Goal: Task Accomplishment & Management: Use online tool/utility

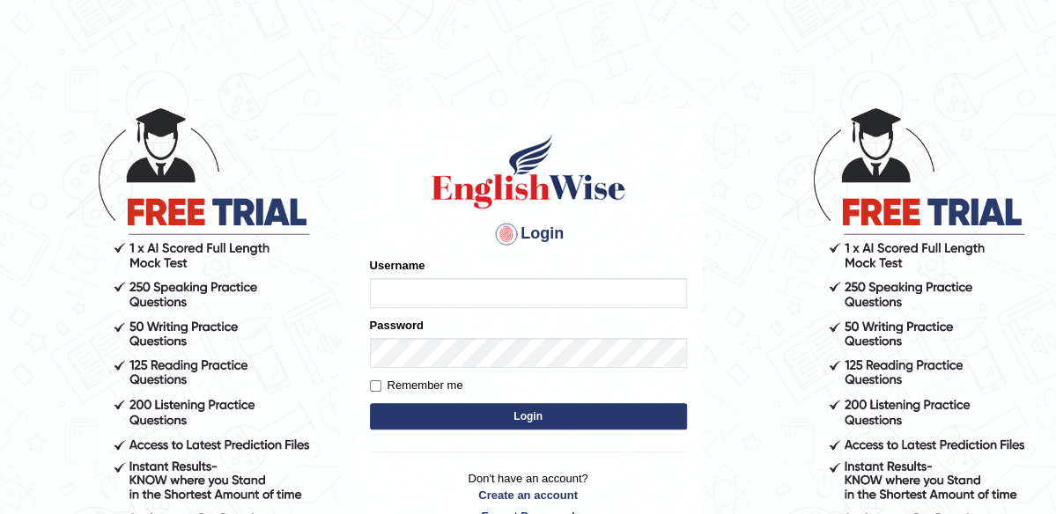
type input "maliny"
click at [537, 419] on button "Login" at bounding box center [528, 416] width 317 height 26
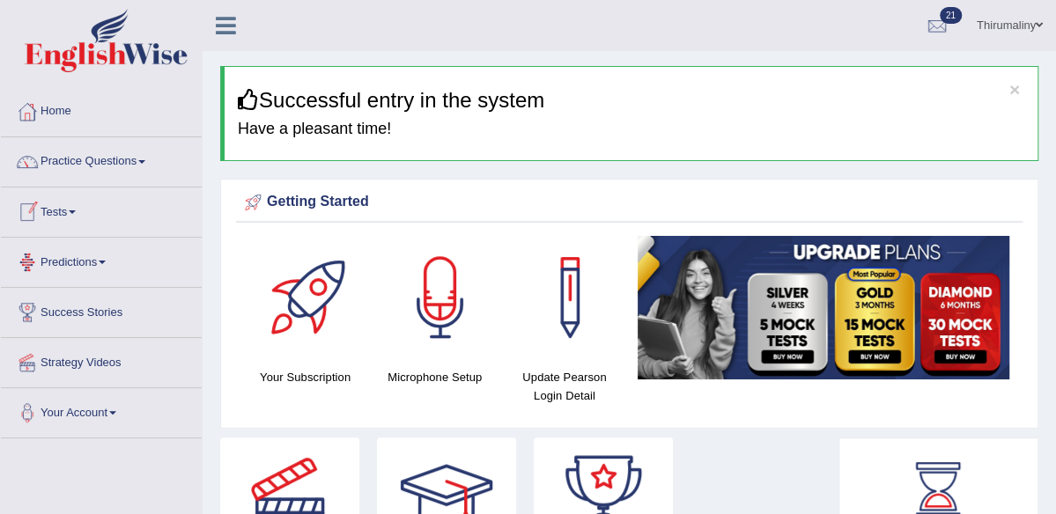
click at [76, 211] on span at bounding box center [72, 213] width 7 height 4
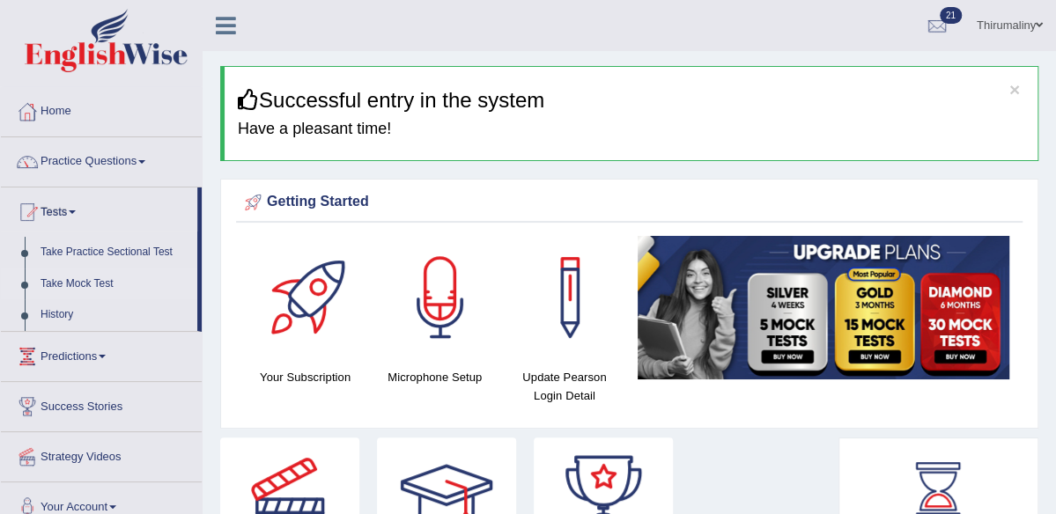
click at [77, 285] on link "Take Mock Test" at bounding box center [115, 285] width 165 height 32
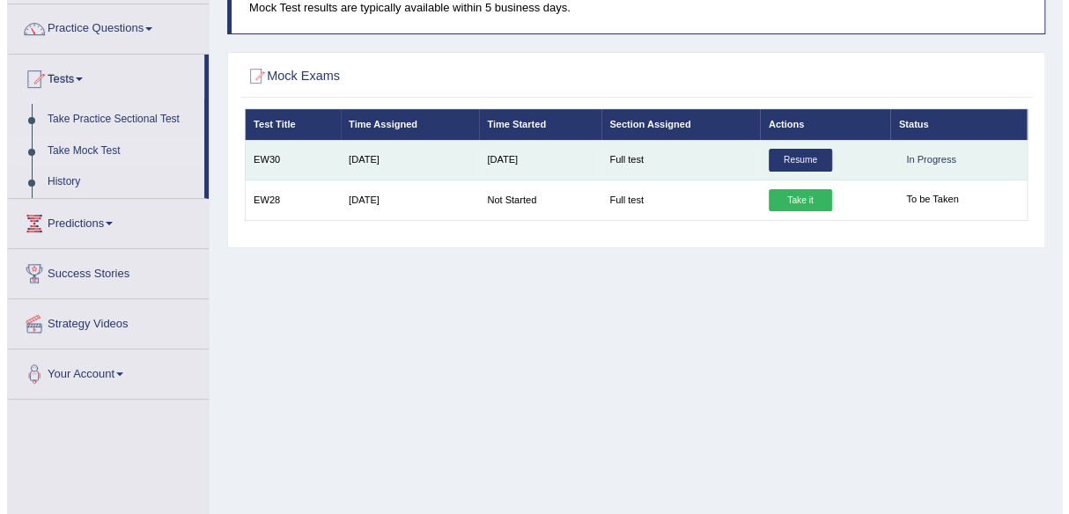
scroll to position [130, 0]
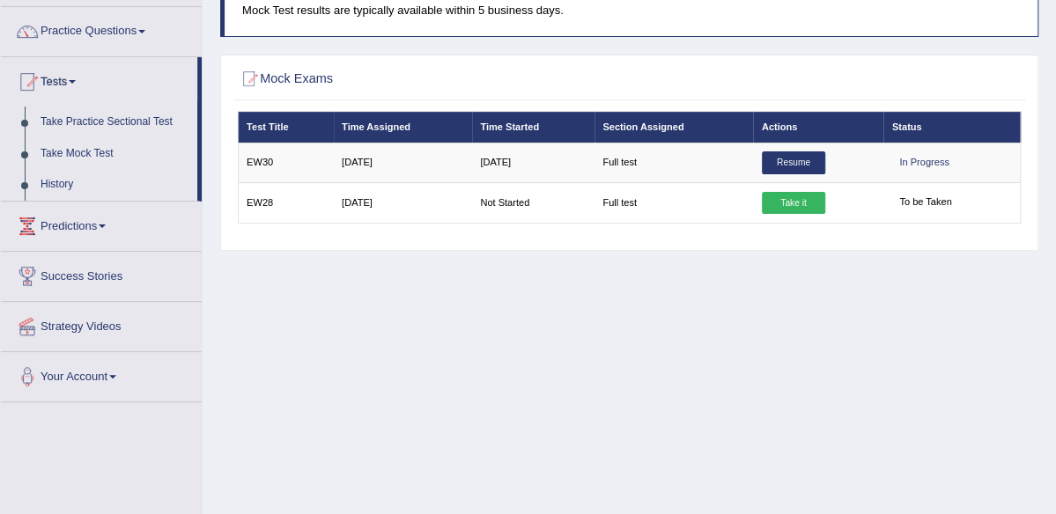
click at [681, 365] on div "Home Mock Exams Mock Test results are typically available within 5 business day…" at bounding box center [630, 310] width 854 height 881
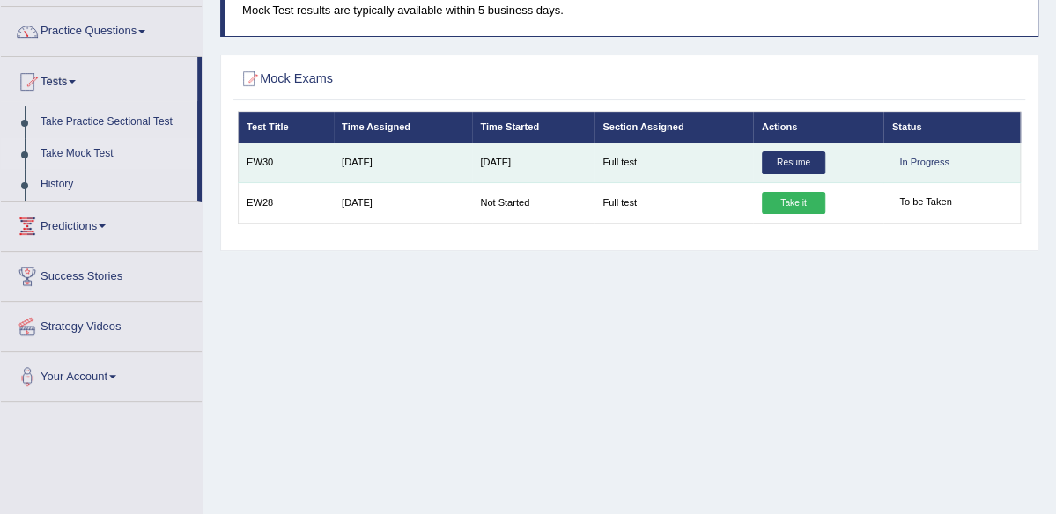
click at [809, 174] on link "Resume" at bounding box center [793, 163] width 63 height 23
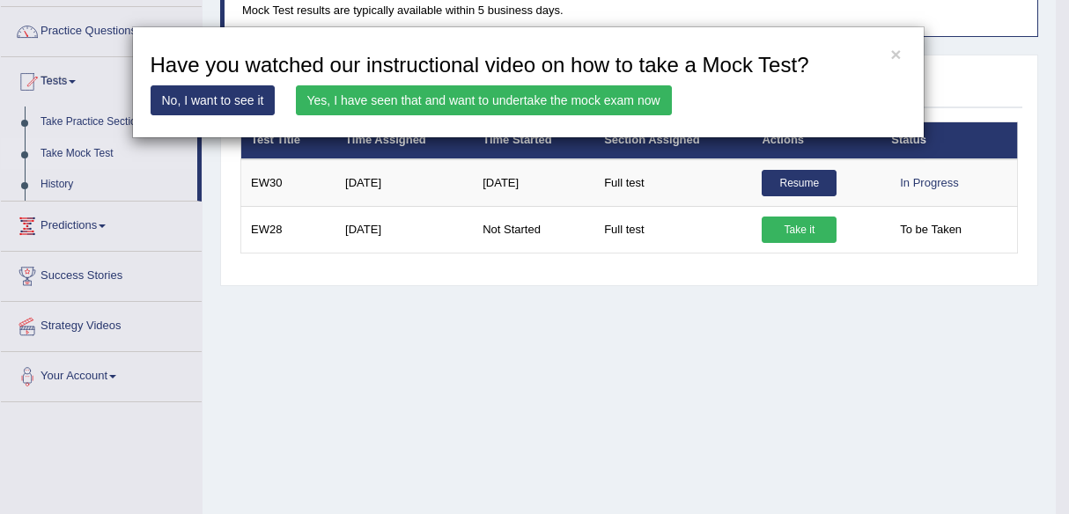
click at [551, 103] on link "Yes, I have seen that and want to undertake the mock exam now" at bounding box center [484, 100] width 376 height 30
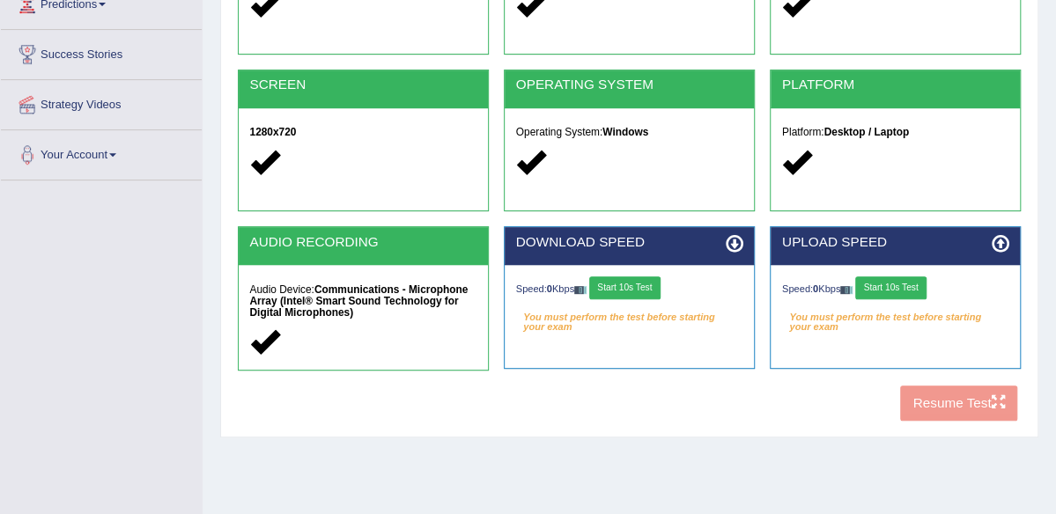
scroll to position [410, 0]
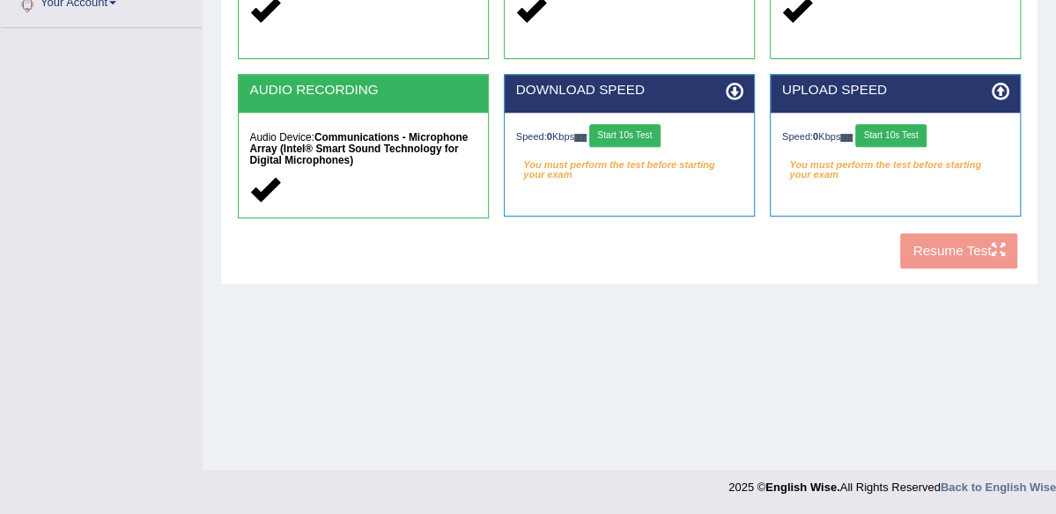
click at [661, 147] on button "Start 10s Test" at bounding box center [624, 135] width 71 height 23
click at [927, 147] on button "Start 10s Test" at bounding box center [890, 135] width 71 height 23
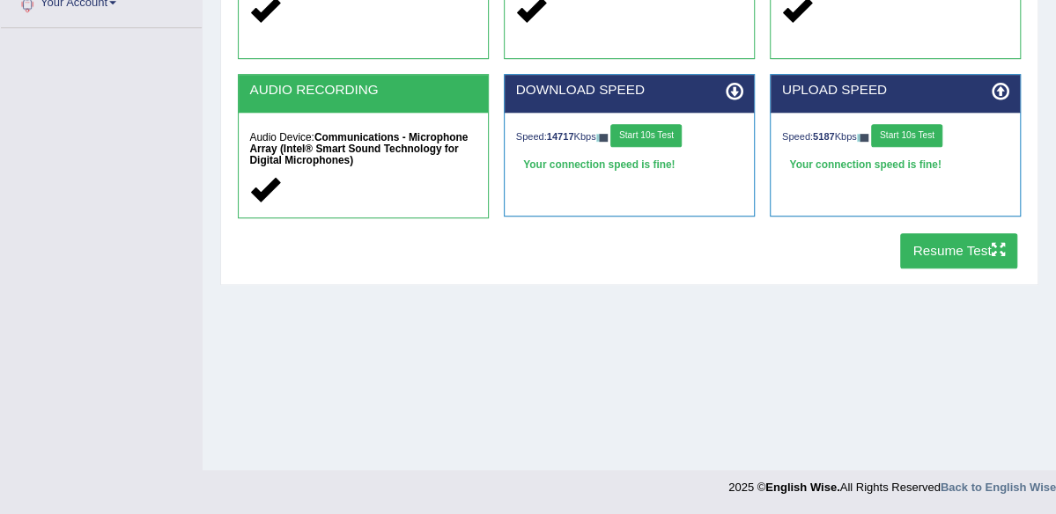
click at [927, 268] on button "Resume Test" at bounding box center [958, 250] width 117 height 34
